Goal: Navigation & Orientation: Find specific page/section

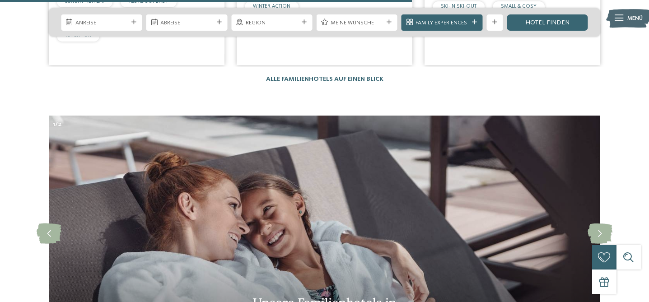
scroll to position [2364, 0]
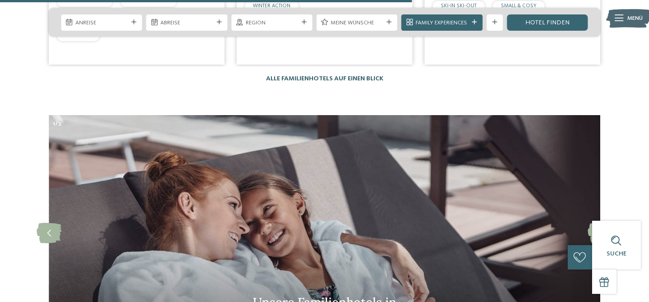
click at [358, 75] on link "Alle Familienhotels auf einen Blick" at bounding box center [324, 78] width 117 height 6
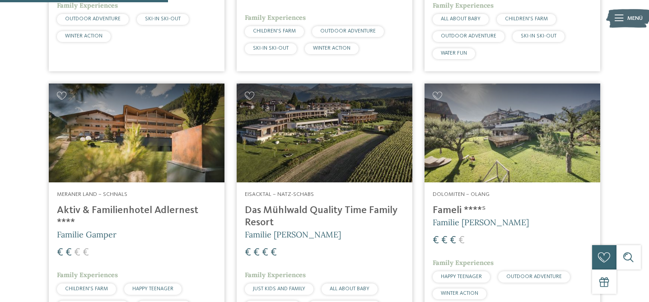
scroll to position [724, 0]
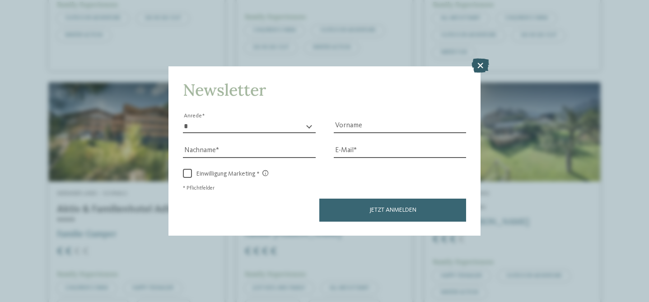
click at [475, 65] on icon at bounding box center [481, 65] width 18 height 14
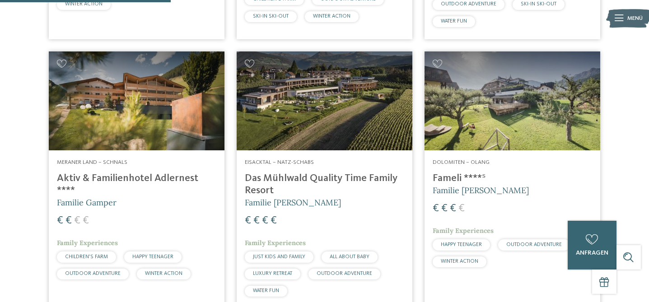
scroll to position [759, 0]
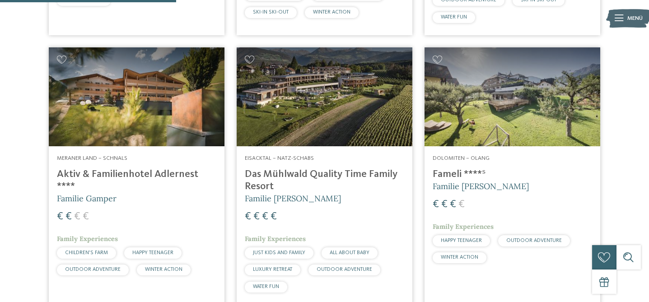
click at [328, 80] on img at bounding box center [325, 96] width 176 height 99
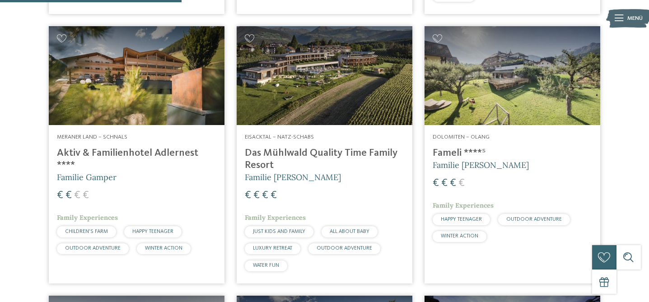
scroll to position [783, 0]
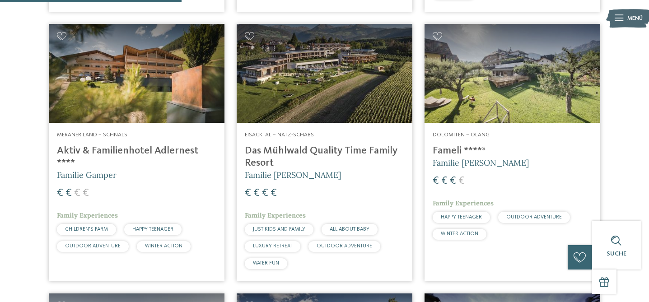
click at [321, 89] on img at bounding box center [325, 73] width 176 height 99
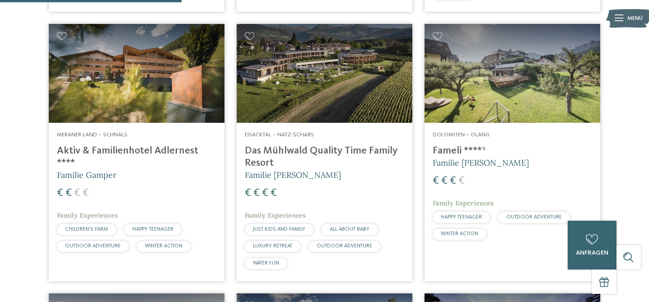
click at [319, 150] on h4 "Das Mühlwald Quality Time Family Resort" at bounding box center [324, 157] width 159 height 24
